Goal: Information Seeking & Learning: Compare options

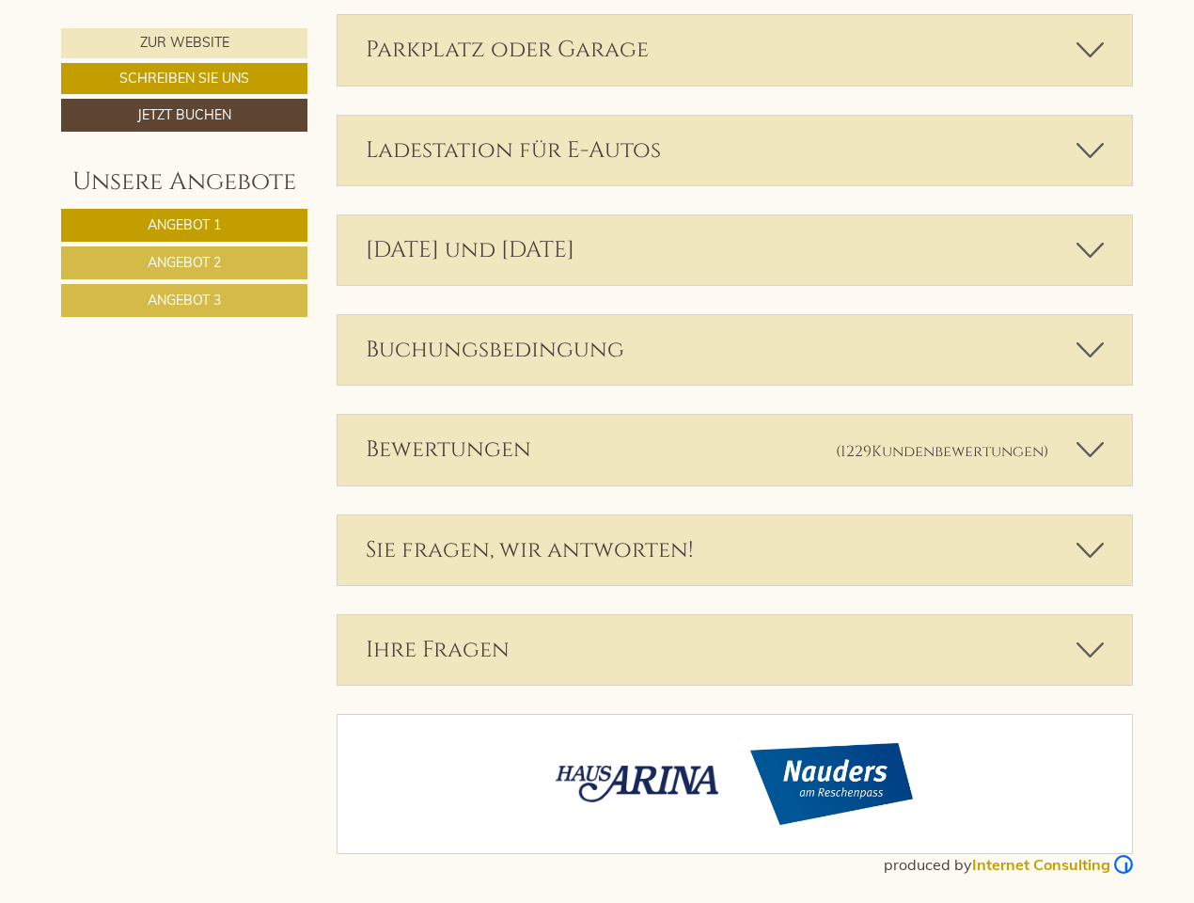
scroll to position [5596, 0]
click at [597, 451] on div "Bewertungen (1229 Kundenbewertungen )" at bounding box center [736, 450] width 796 height 70
click at [184, 225] on span "Angebot 1" at bounding box center [184, 224] width 73 height 17
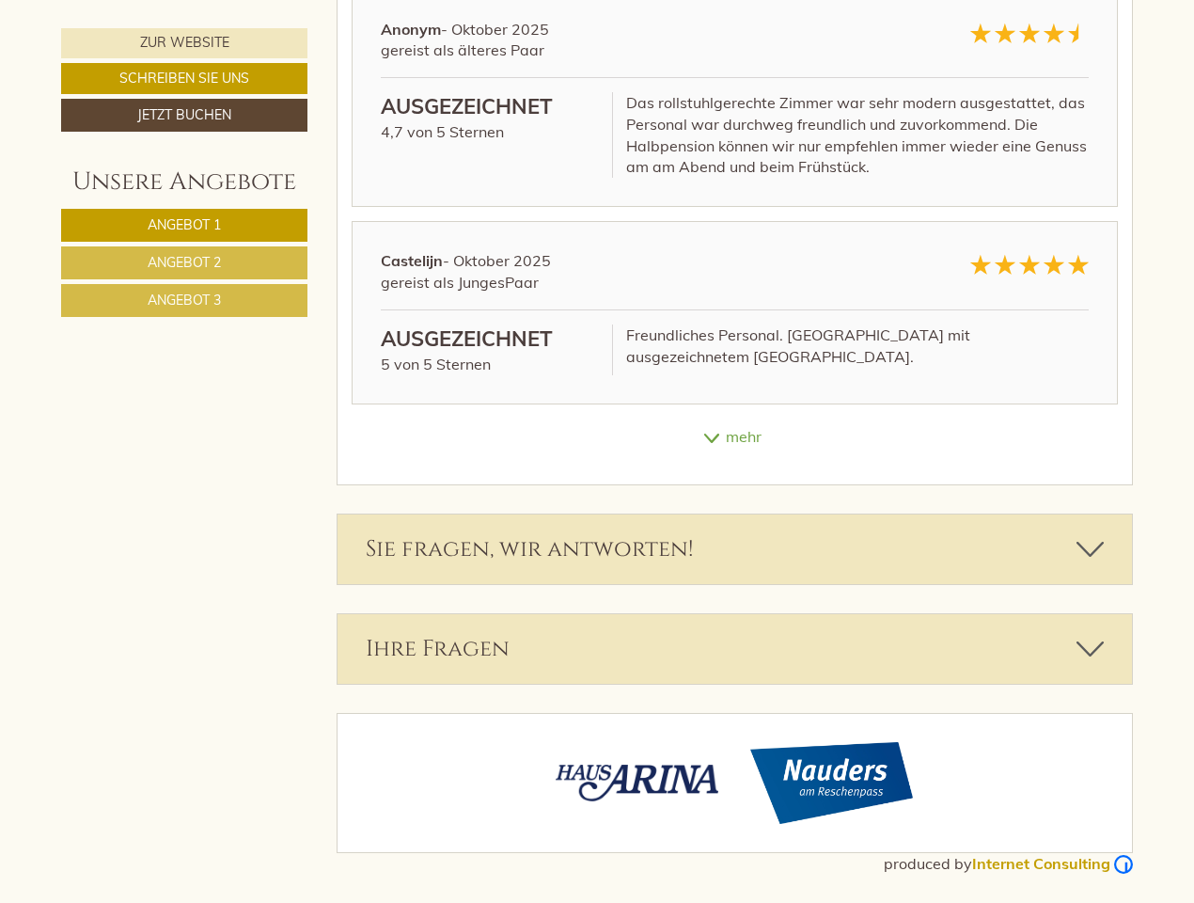
click at [184, 262] on span "Angebot 2" at bounding box center [184, 262] width 73 height 17
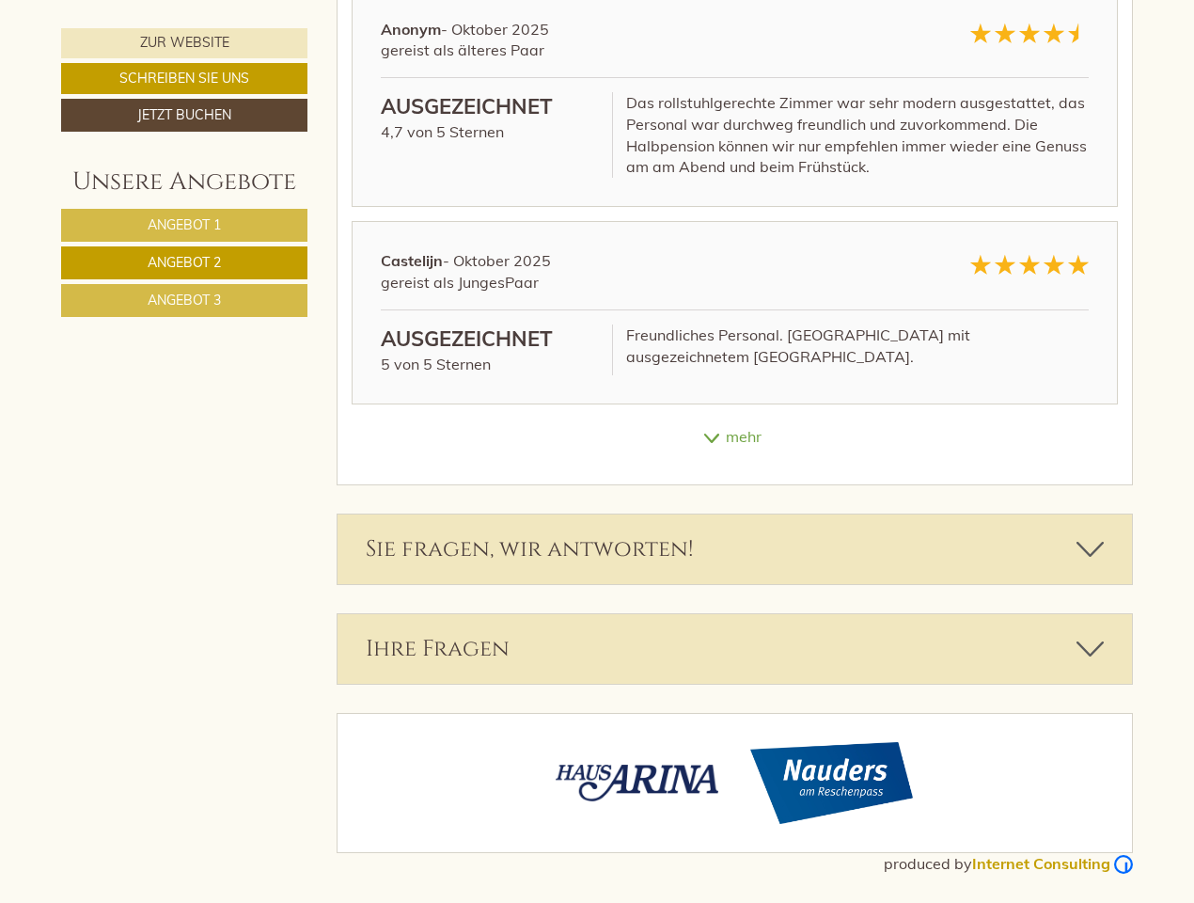
scroll to position [890, 0]
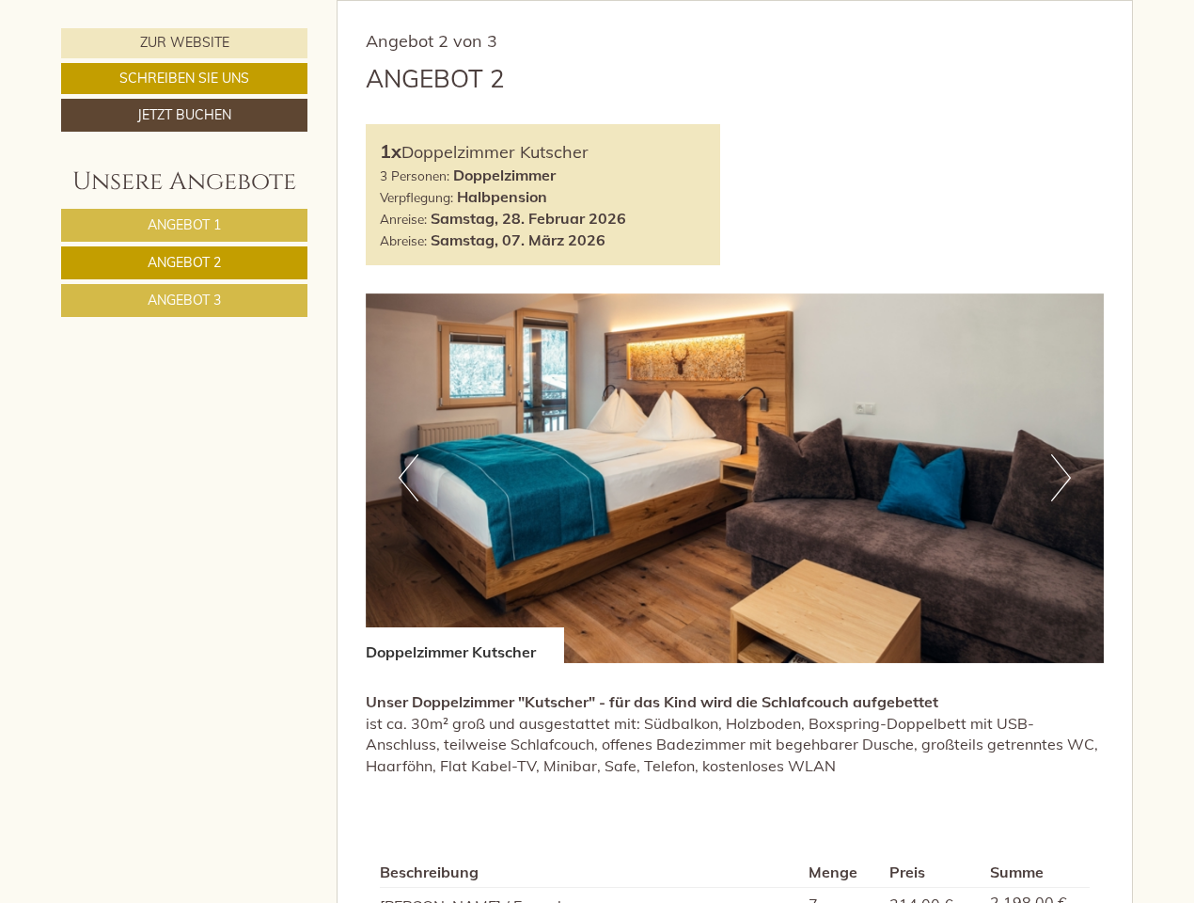
click at [184, 300] on span "Angebot 3" at bounding box center [184, 300] width 73 height 17
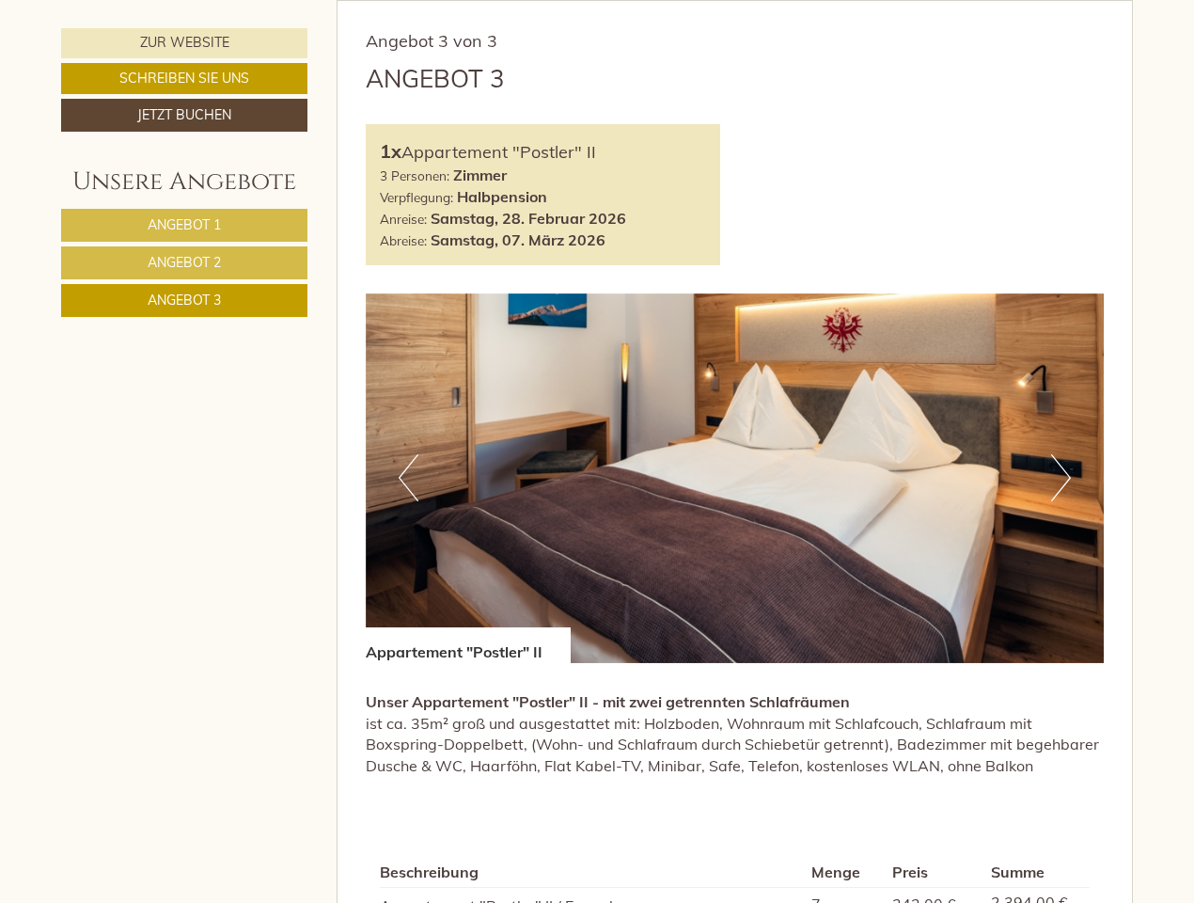
click at [408, 1] on div "Angebot 3 von 3 Angebot 3 1x Appartement "Postler" II 3 Personen: Zimmer Verpfl…" at bounding box center [736, 606] width 796 height 1210
click at [736, 1] on div "Angebot 3 von 3 Angebot 3 1x Appartement "Postler" II 3 Personen: Zimmer Verpfl…" at bounding box center [736, 606] width 796 height 1210
click at [1061, 1] on div "Angebot 3 von 3 Angebot 3 1x Appartement "Postler" II 3 Personen: Zimmer Verpfl…" at bounding box center [736, 606] width 796 height 1210
click at [408, 1] on div "Angebot 3 von 3 Angebot 3 1x Appartement "Postler" II 3 Personen: Zimmer Verpfl…" at bounding box center [736, 606] width 796 height 1210
click at [736, 1] on div "Angebot 3 von 3 Angebot 3 1x Appartement "Postler" II 3 Personen: Zimmer Verpfl…" at bounding box center [736, 606] width 796 height 1210
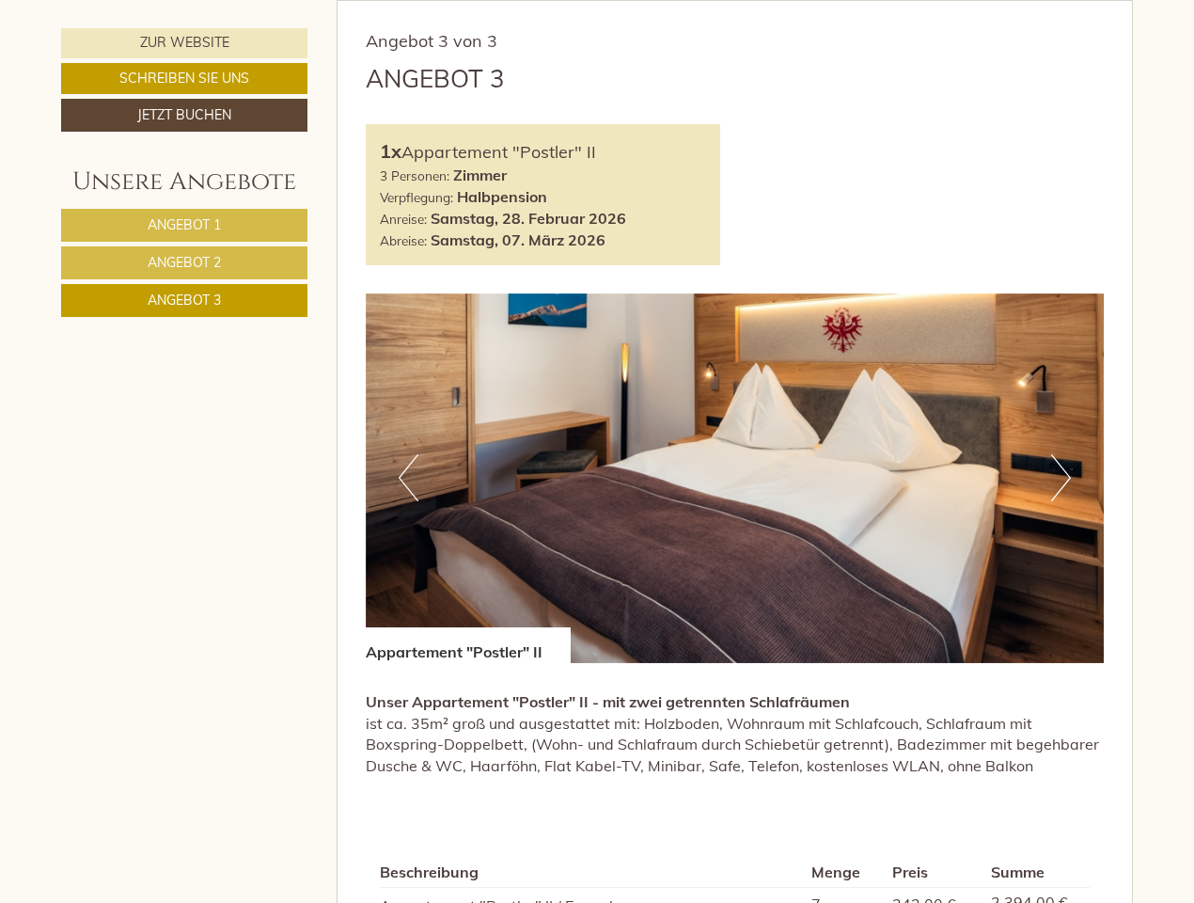
click at [1061, 1] on div "Angebot 3 von 3 Angebot 3 1x Appartement "Postler" II 3 Personen: Zimmer Verpfl…" at bounding box center [736, 606] width 796 height 1210
